Goal: Obtain resource: Obtain resource

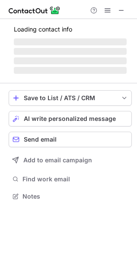
scroll to position [210, 137]
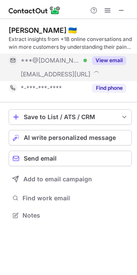
click at [109, 59] on button "View email" at bounding box center [109, 60] width 34 height 9
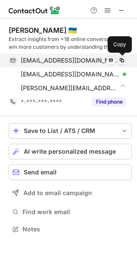
click at [124, 61] on span at bounding box center [121, 60] width 7 height 7
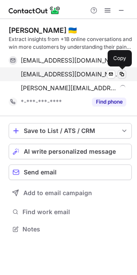
click at [124, 74] on span at bounding box center [121, 74] width 7 height 7
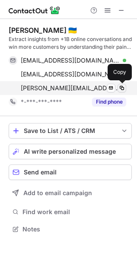
click at [124, 86] on span at bounding box center [121, 88] width 7 height 7
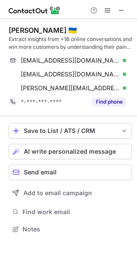
scroll to position [223, 137]
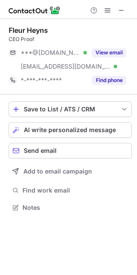
scroll to position [202, 137]
click at [122, 7] on span at bounding box center [121, 10] width 7 height 7
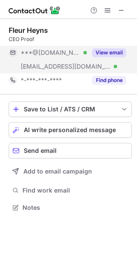
click at [110, 48] on button "View email" at bounding box center [109, 52] width 34 height 9
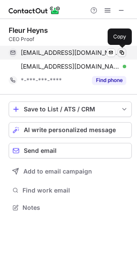
click at [125, 53] on span at bounding box center [121, 52] width 7 height 7
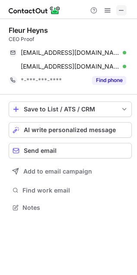
click at [121, 14] on span at bounding box center [121, 10] width 7 height 7
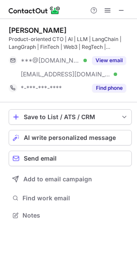
scroll to position [210, 137]
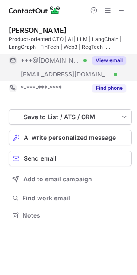
click at [96, 58] on button "View email" at bounding box center [109, 60] width 34 height 9
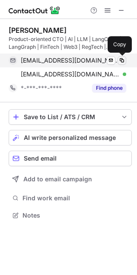
click at [124, 61] on span at bounding box center [121, 60] width 7 height 7
